Goal: Navigation & Orientation: Find specific page/section

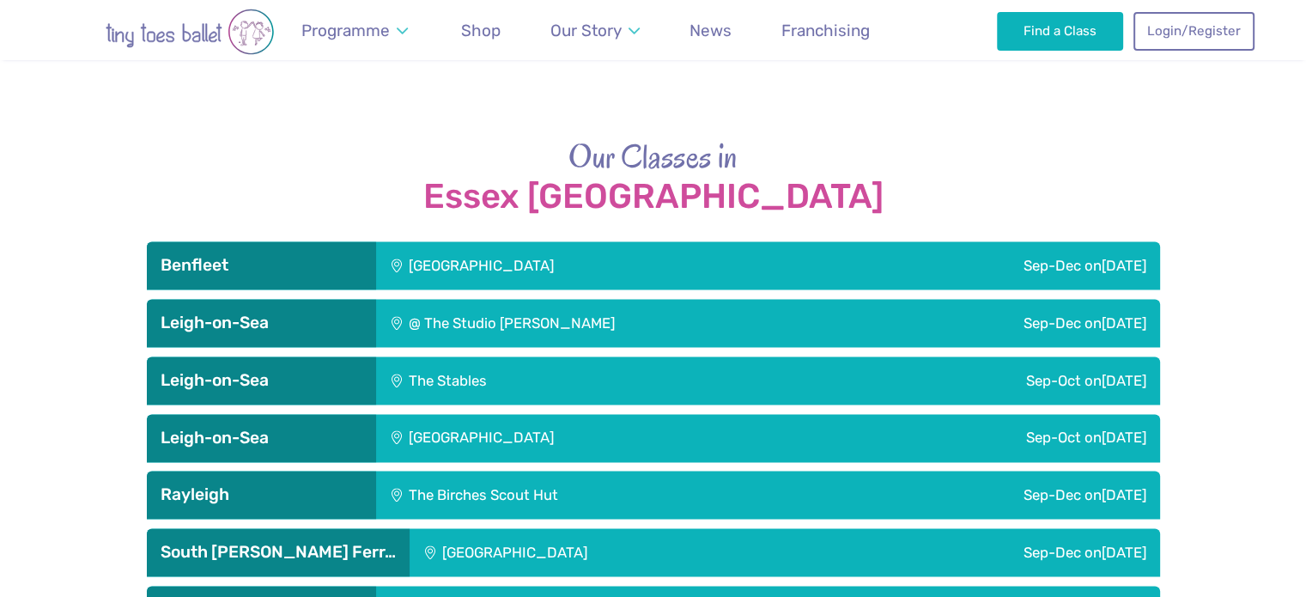
scroll to position [2733, 0]
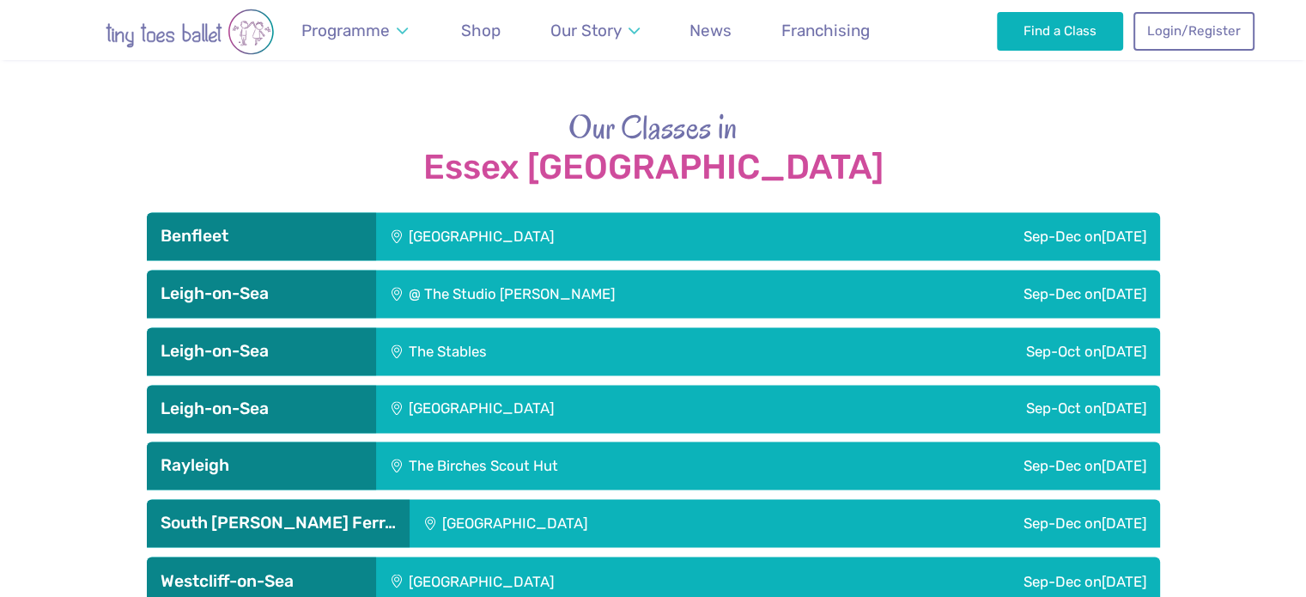
click at [321, 226] on h3 "Benfleet" at bounding box center [262, 236] width 202 height 21
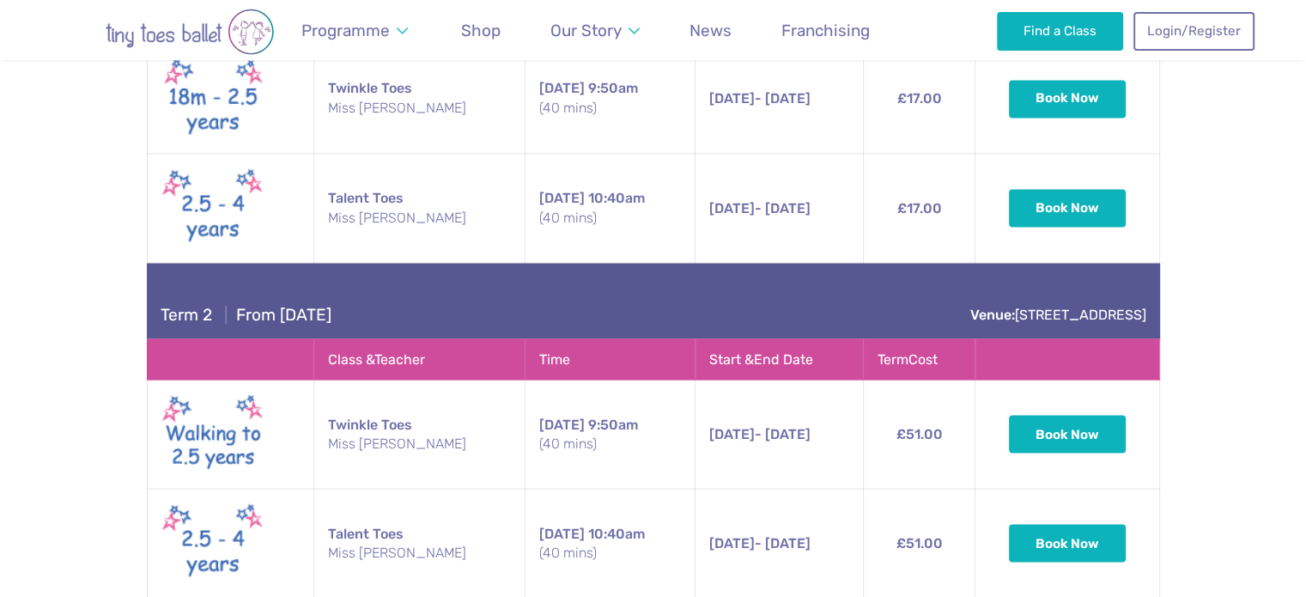
scroll to position [3079, 0]
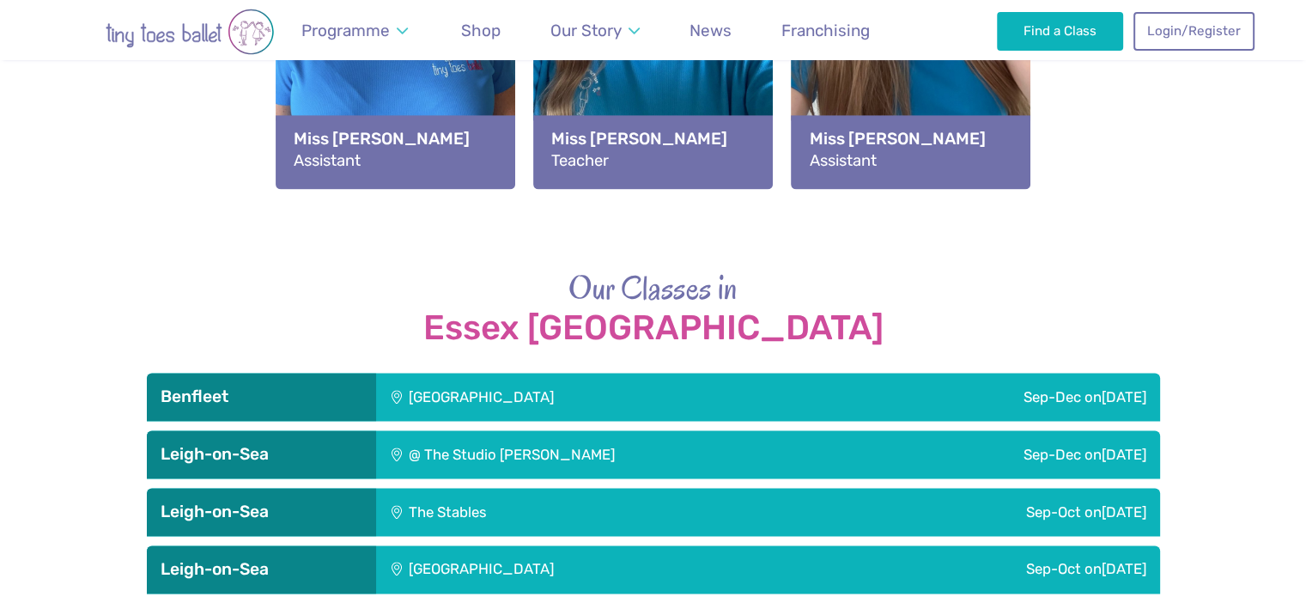
scroll to position [2614, 0]
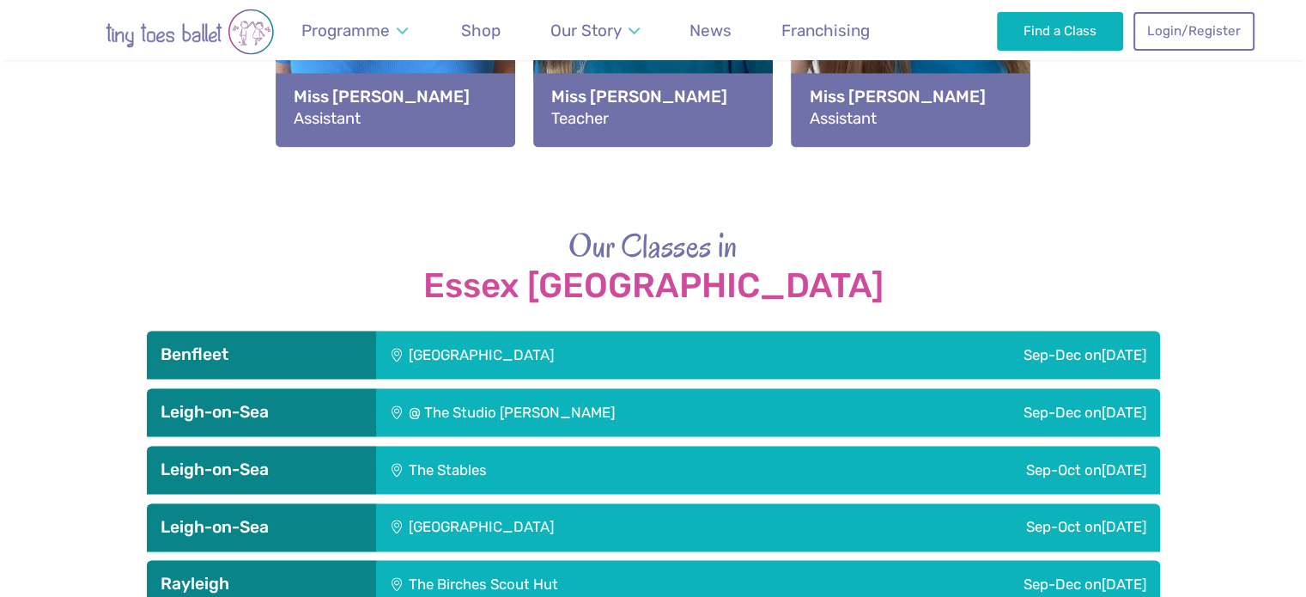
click at [317, 331] on div "Benfleet" at bounding box center [261, 355] width 229 height 48
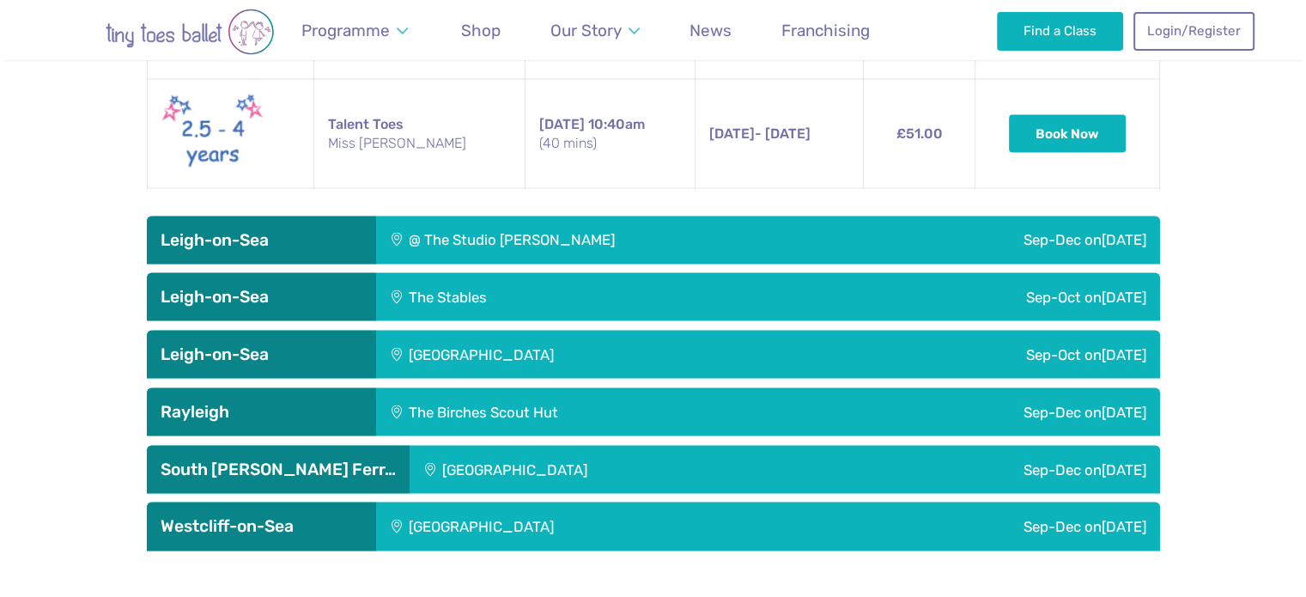
scroll to position [3509, 0]
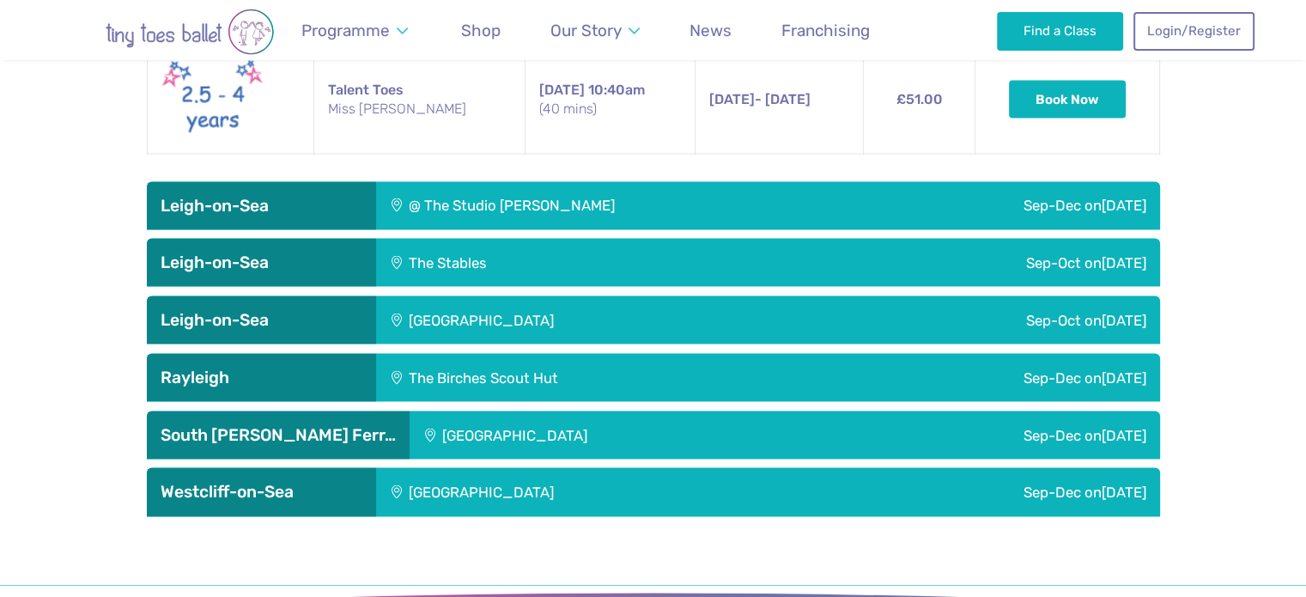
click at [345, 196] on h3 "Leigh-on-Sea" at bounding box center [262, 206] width 202 height 21
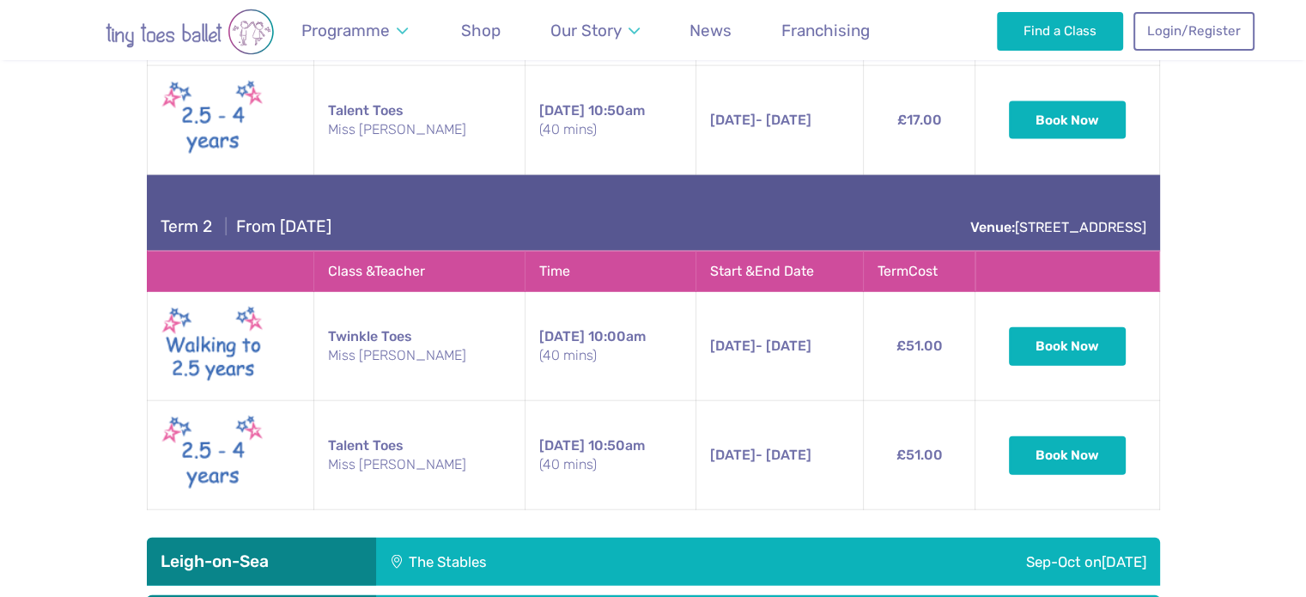
scroll to position [4104, 0]
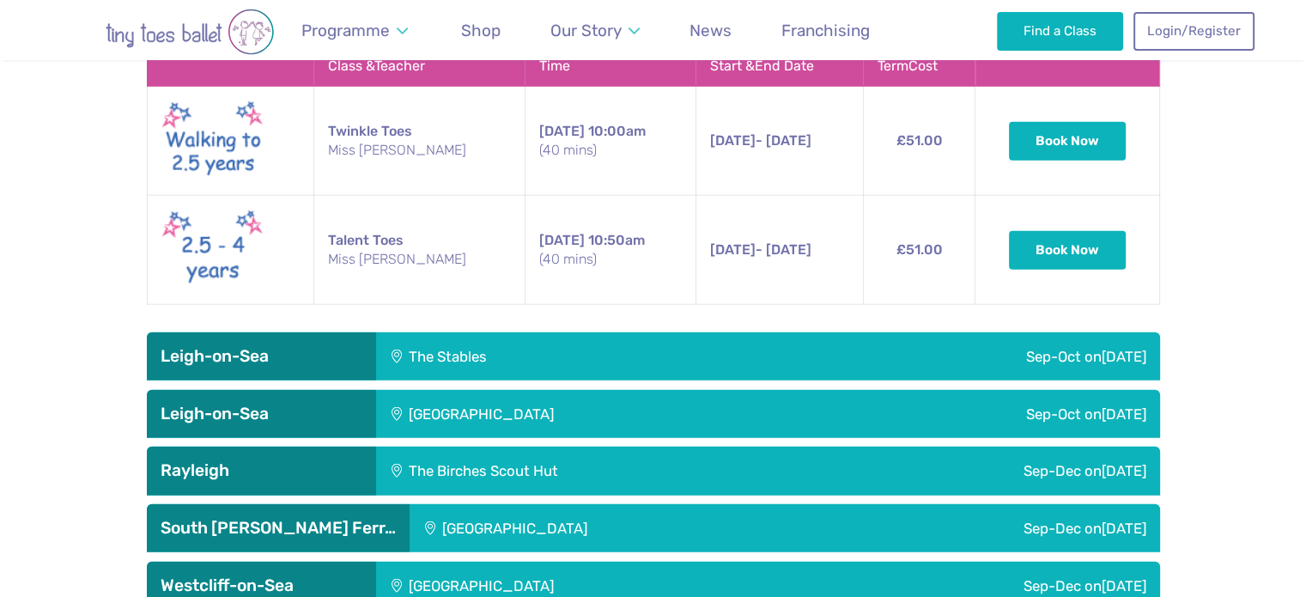
click at [339, 346] on h3 "Leigh-on-Sea" at bounding box center [262, 356] width 202 height 21
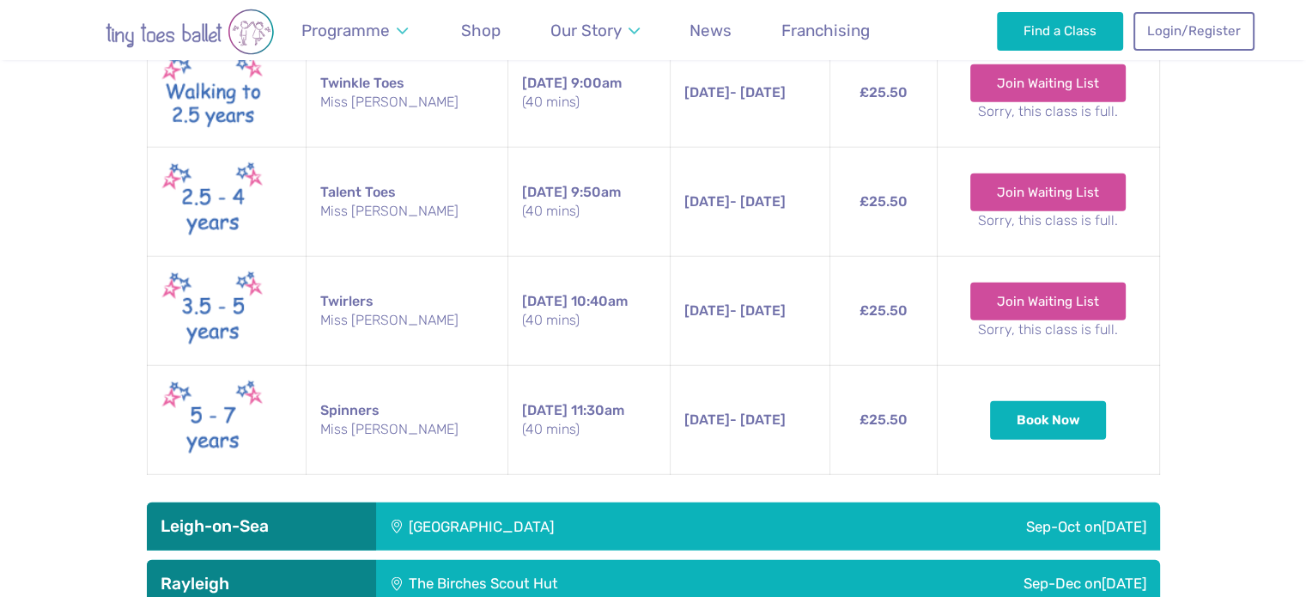
scroll to position [4554, 0]
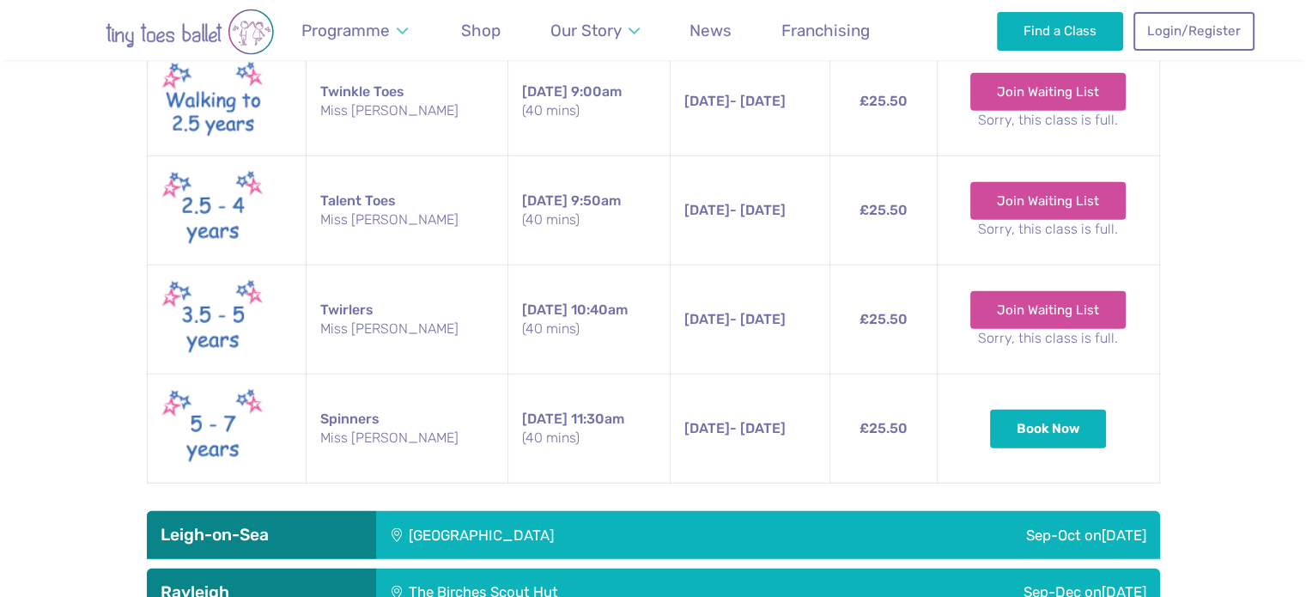
click at [362, 511] on div "Leigh-on-Sea" at bounding box center [261, 535] width 229 height 48
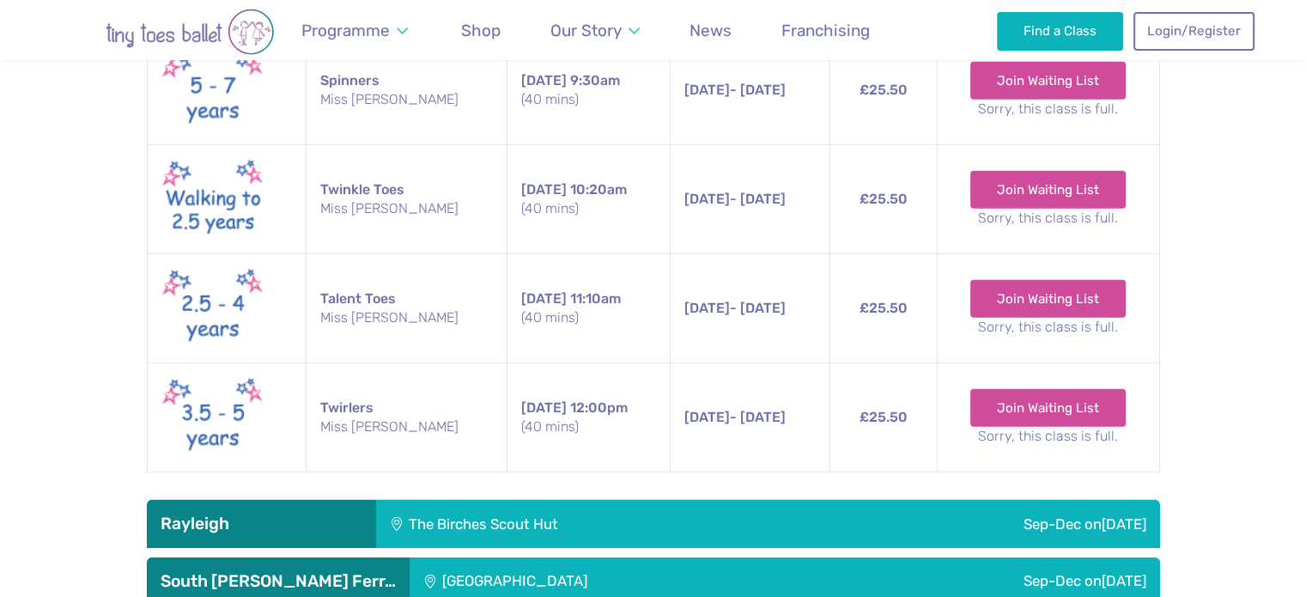
scroll to position [5509, 0]
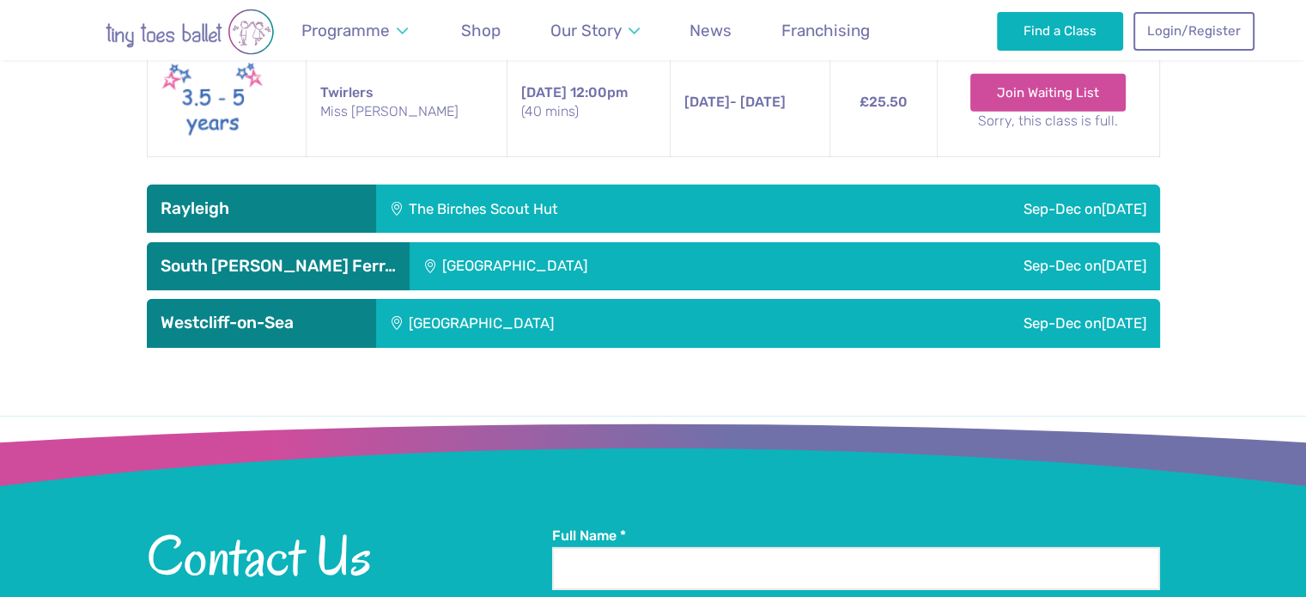
click at [316, 198] on h3 "Rayleigh" at bounding box center [262, 208] width 202 height 21
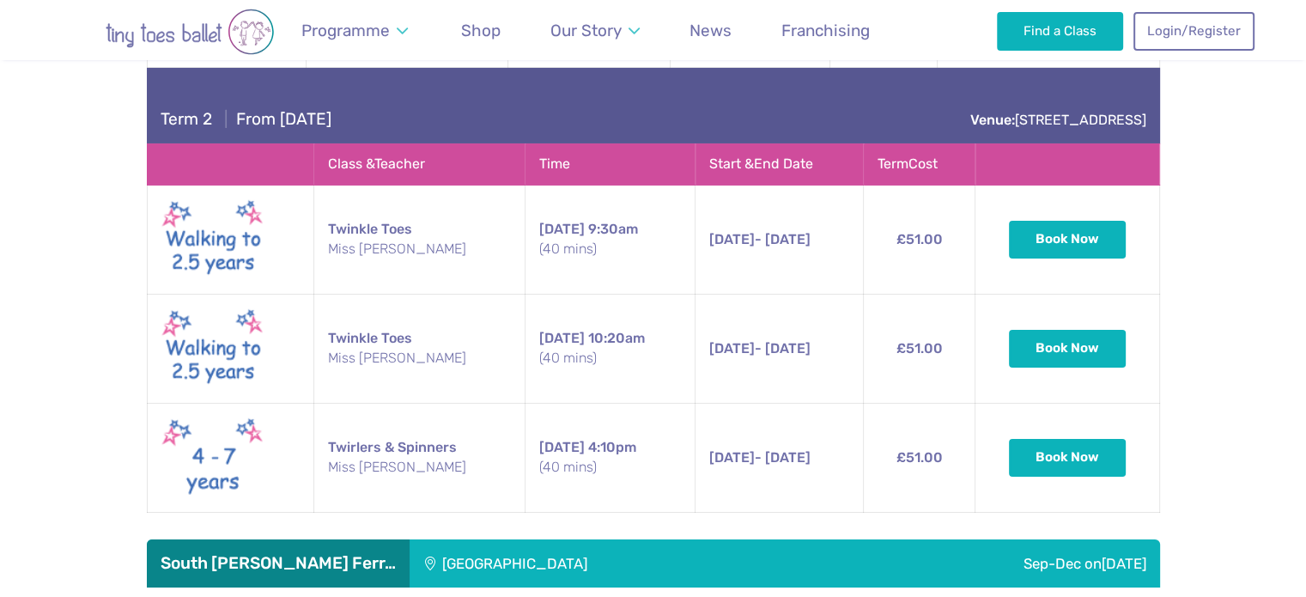
scroll to position [6267, 0]
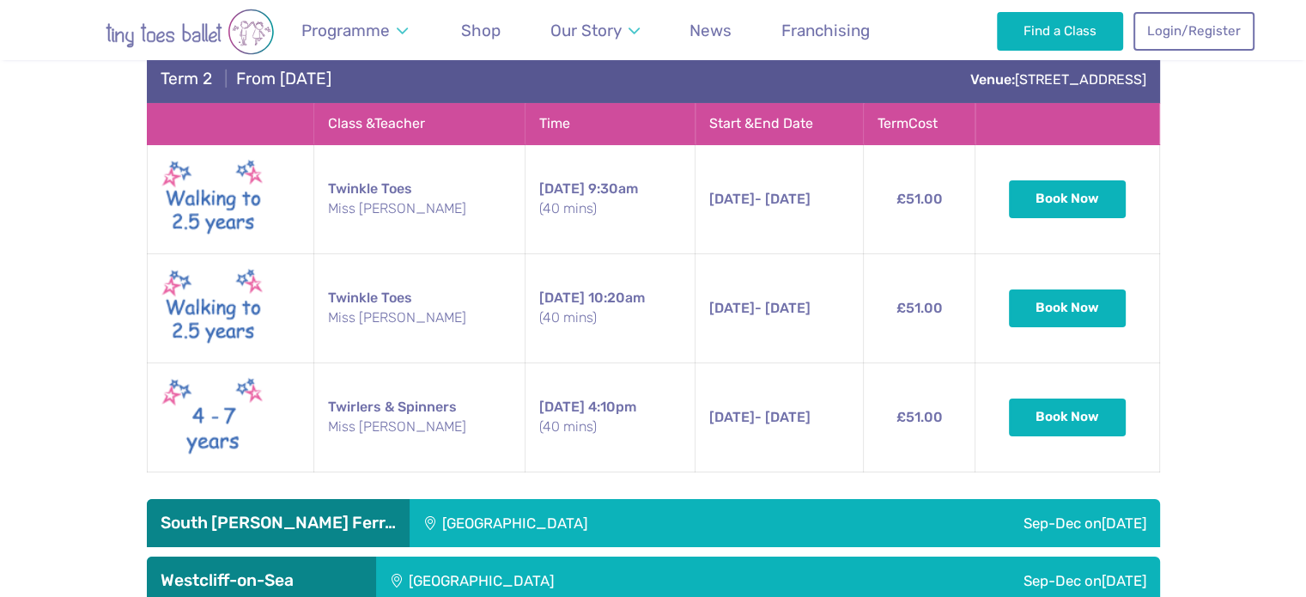
click at [316, 513] on h3 "South [PERSON_NAME] Ferr…" at bounding box center [278, 523] width 235 height 21
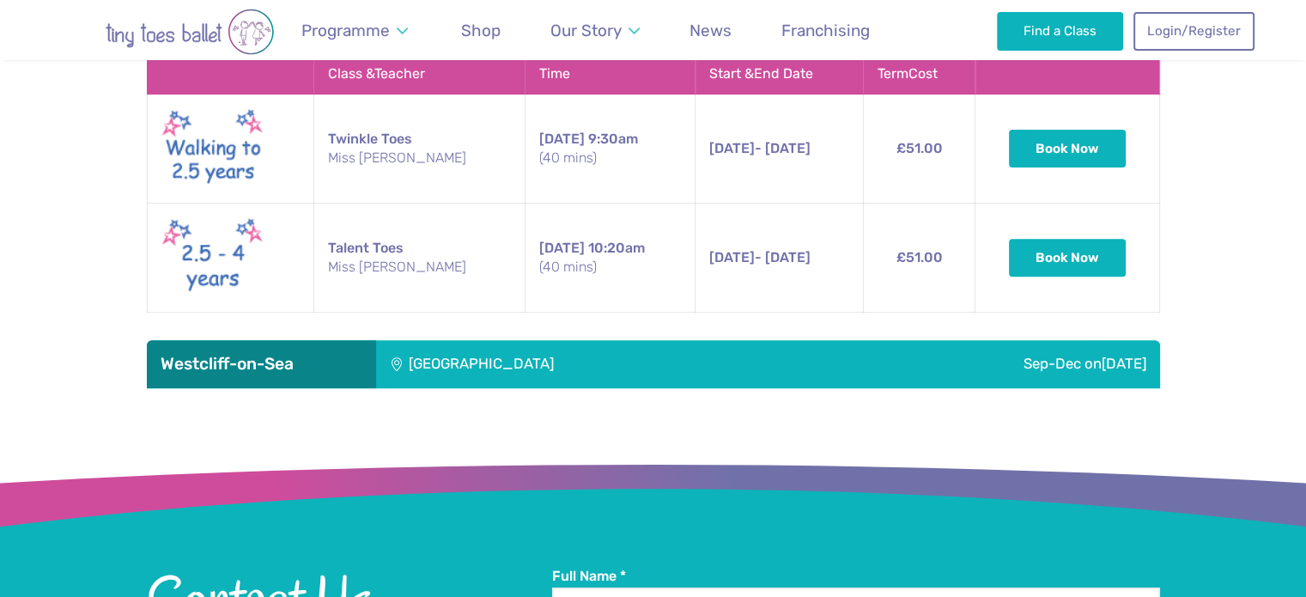
scroll to position [7183, 0]
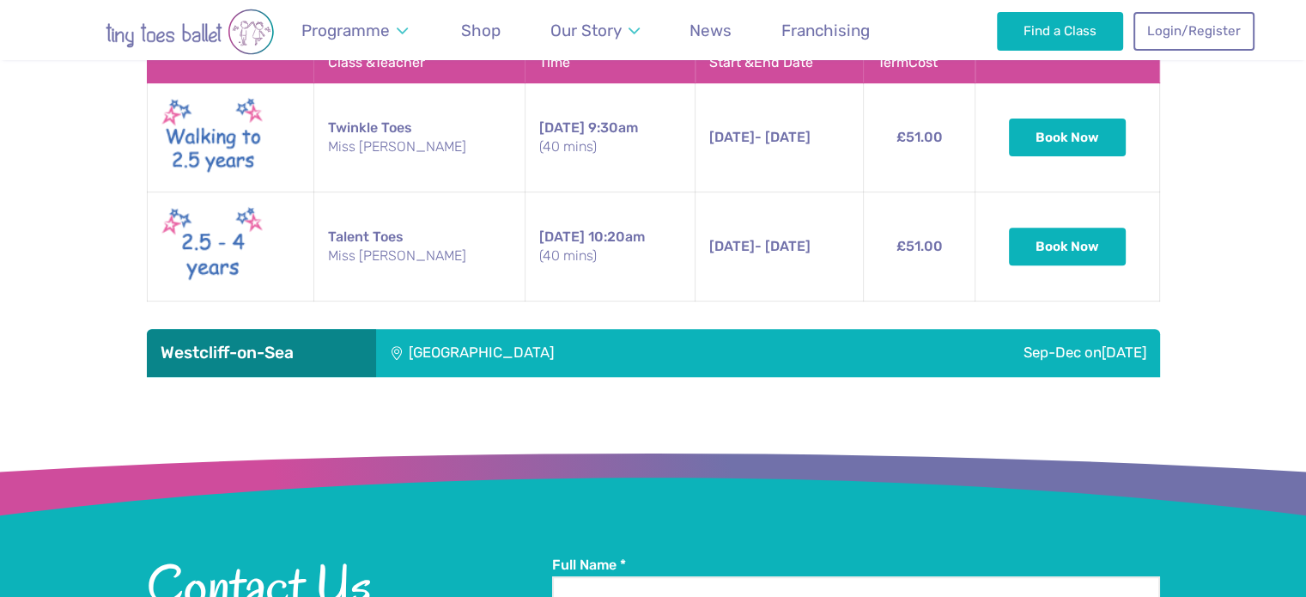
click at [385, 329] on div "[GEOGRAPHIC_DATA]" at bounding box center [596, 353] width 440 height 48
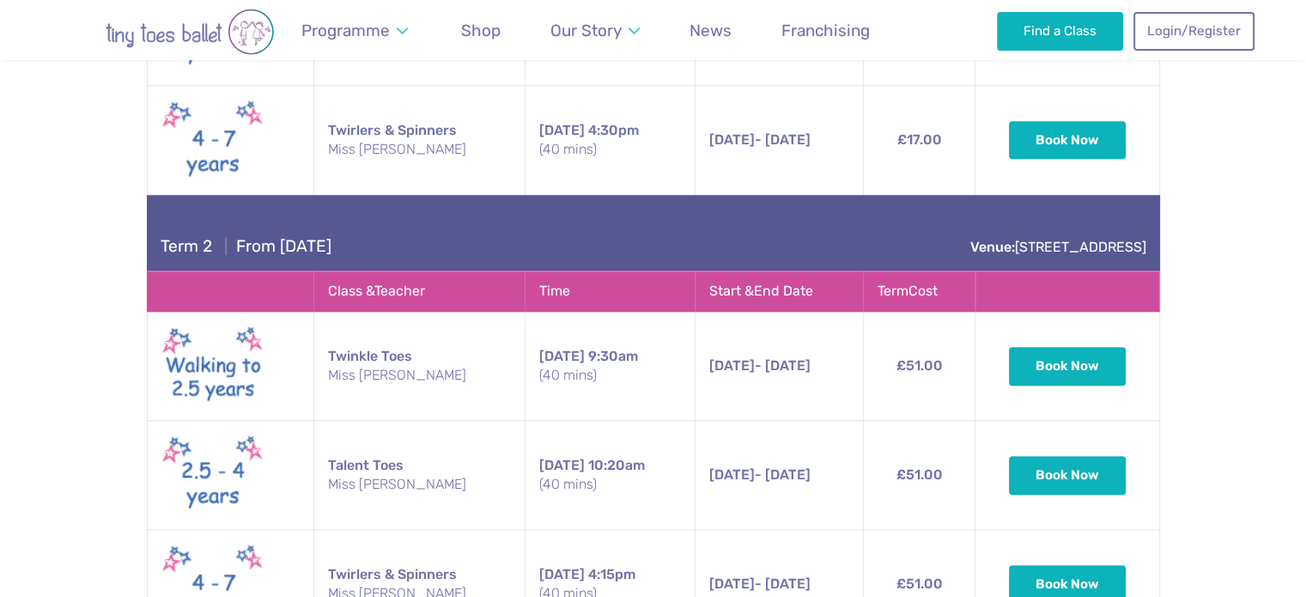
scroll to position [7845, 0]
